Goal: Navigation & Orientation: Find specific page/section

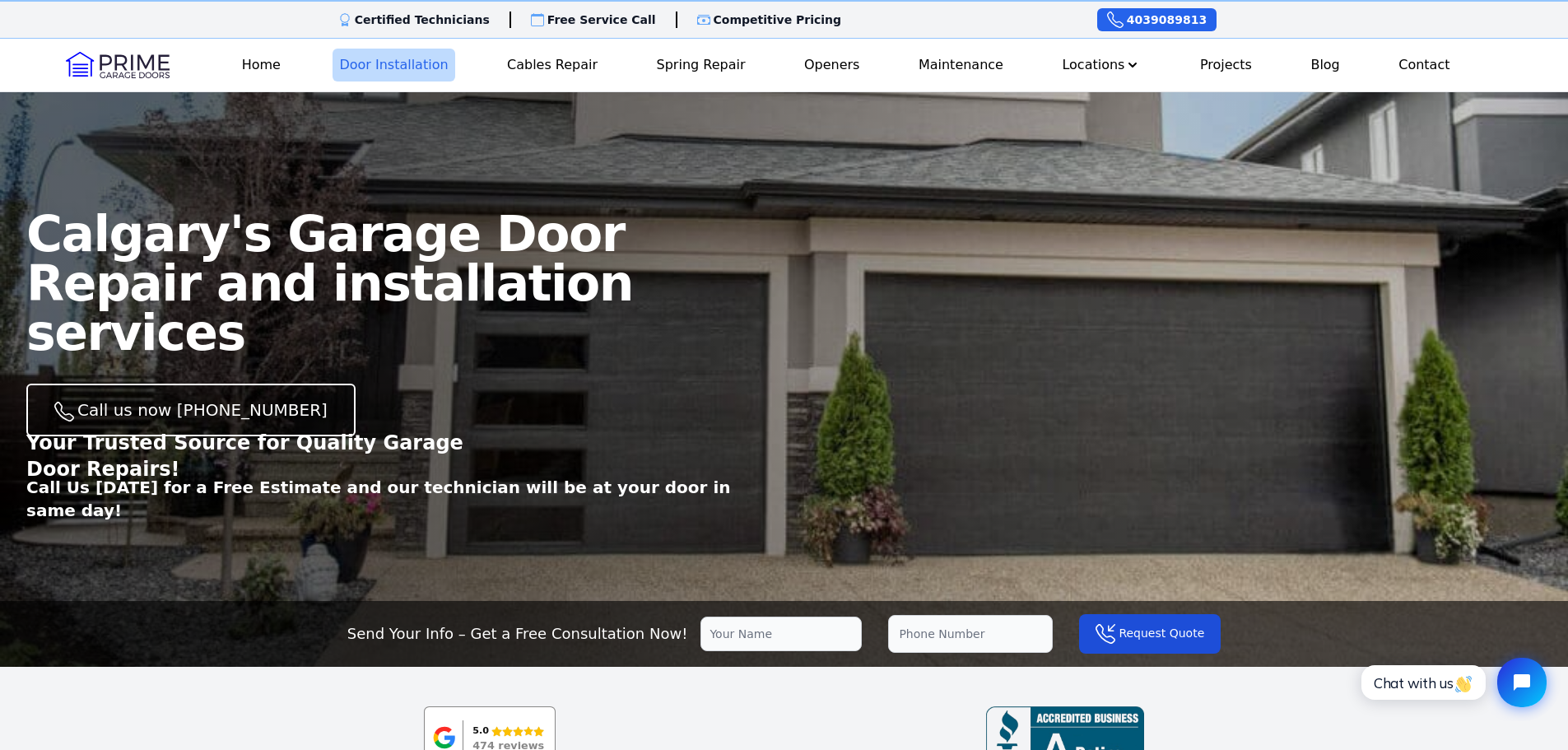
click at [409, 59] on link "Door Installation" at bounding box center [394, 65] width 122 height 33
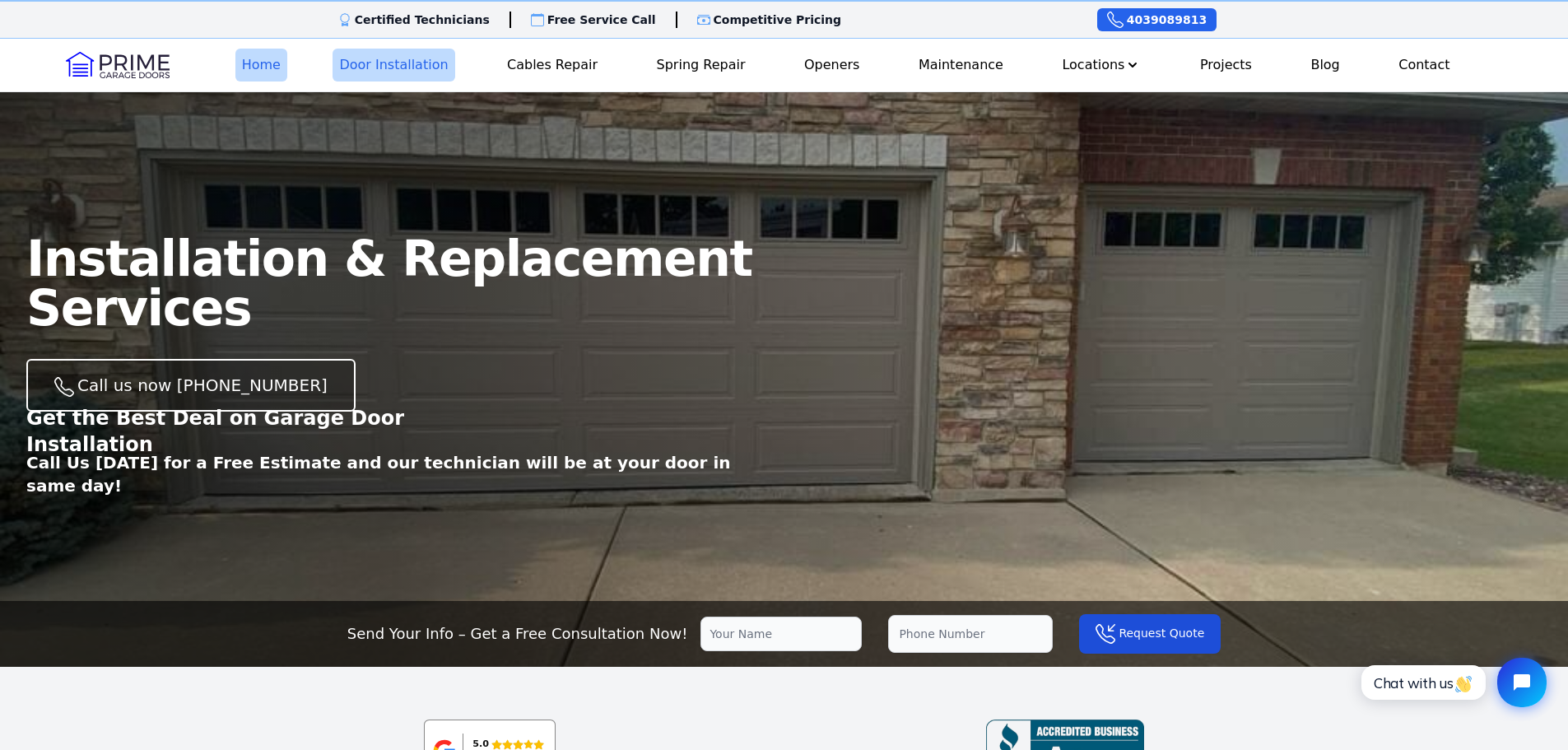
click at [260, 56] on link "Home" at bounding box center [261, 65] width 52 height 33
